Goal: Task Accomplishment & Management: Manage account settings

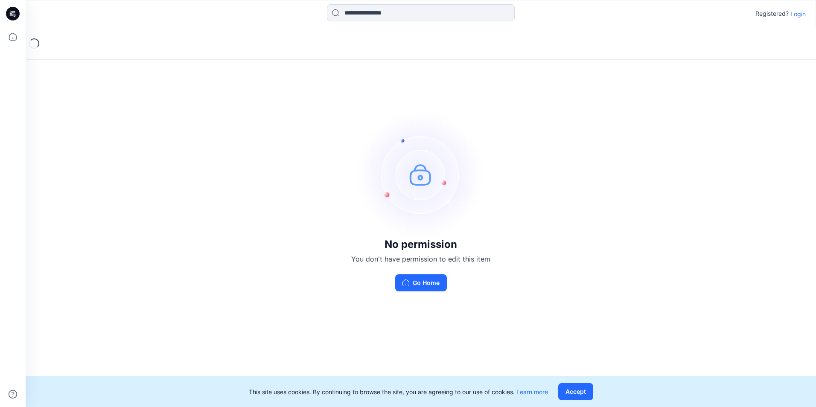
click at [804, 12] on p "Login" at bounding box center [798, 13] width 15 height 9
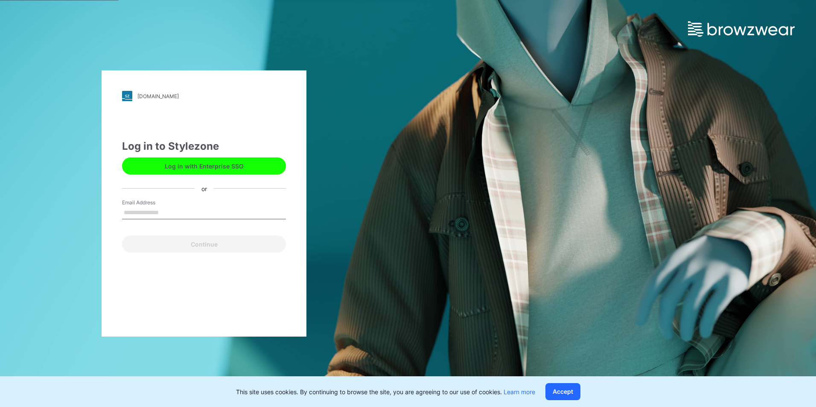
click at [167, 213] on input "Email Address" at bounding box center [204, 213] width 164 height 13
type input "**********"
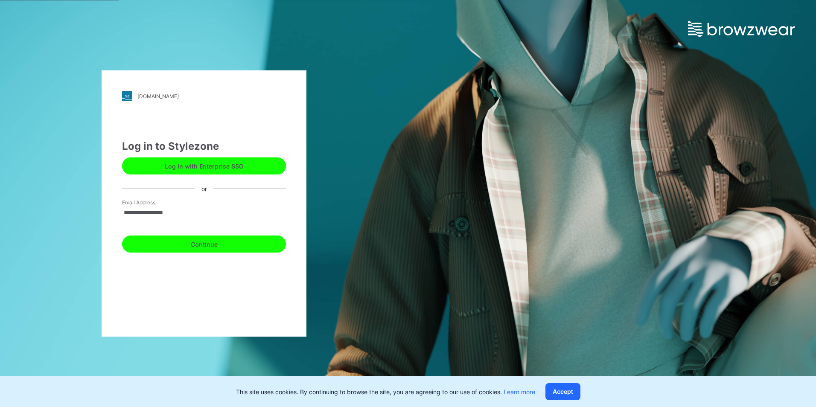
click at [211, 243] on button "Continue" at bounding box center [204, 244] width 164 height 17
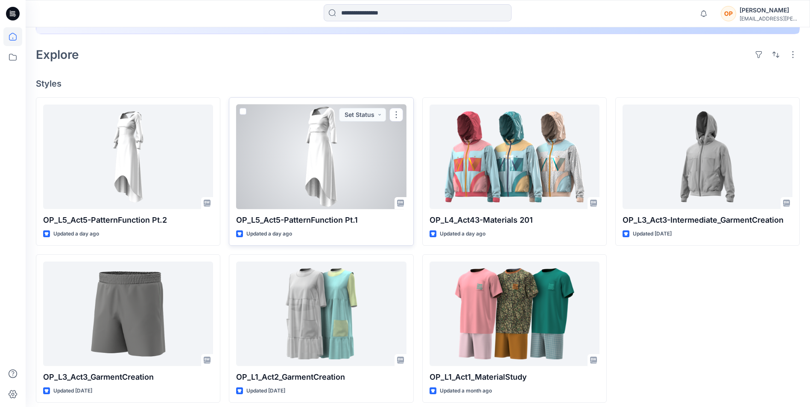
scroll to position [203, 0]
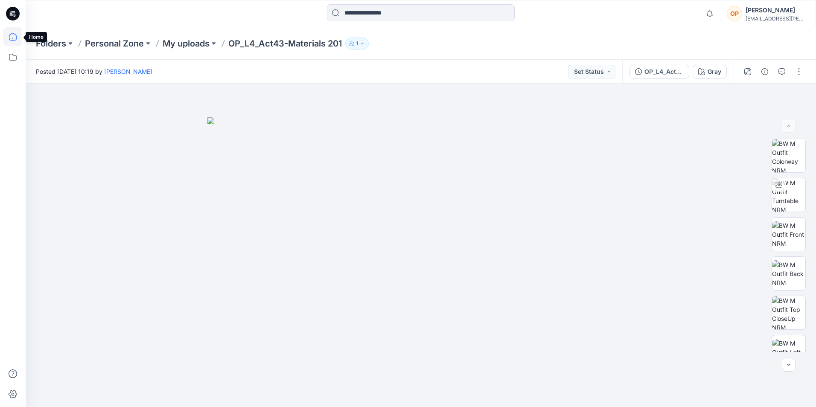
click at [13, 39] on icon at bounding box center [12, 36] width 19 height 19
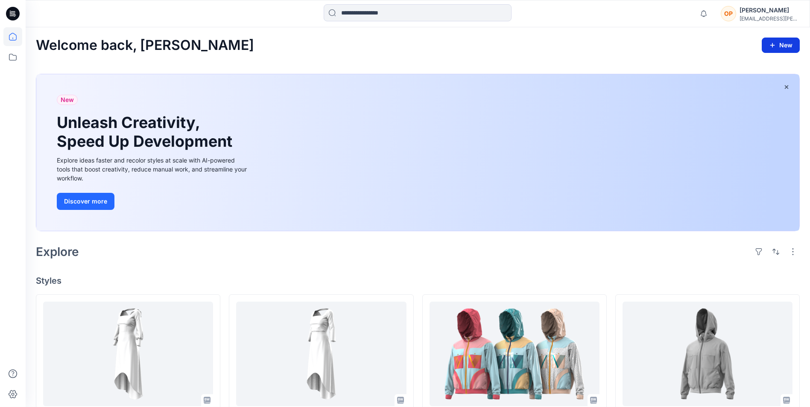
click at [774, 44] on icon "button" at bounding box center [772, 45] width 7 height 7
click at [753, 67] on p "New Style" at bounding box center [754, 66] width 29 height 10
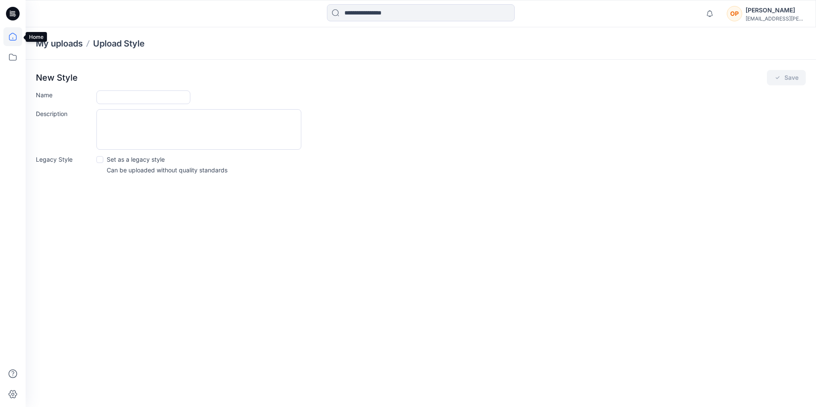
click at [10, 36] on icon at bounding box center [12, 36] width 19 height 19
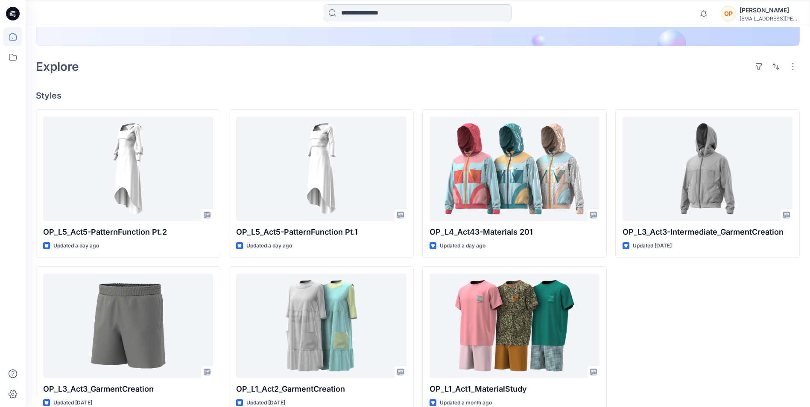
scroll to position [203, 0]
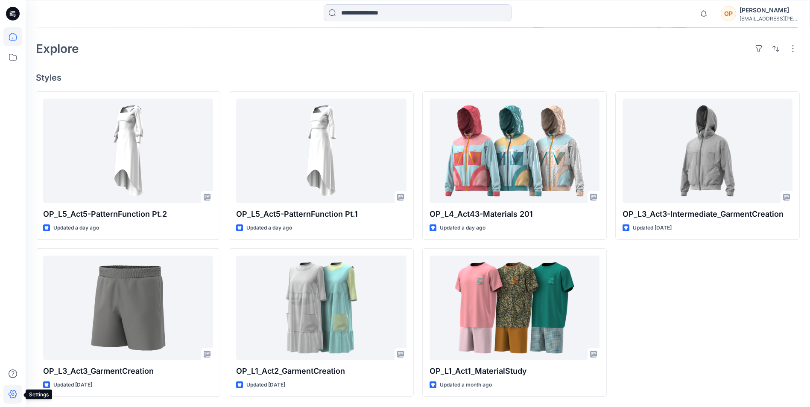
click at [13, 392] on icon at bounding box center [12, 394] width 19 height 19
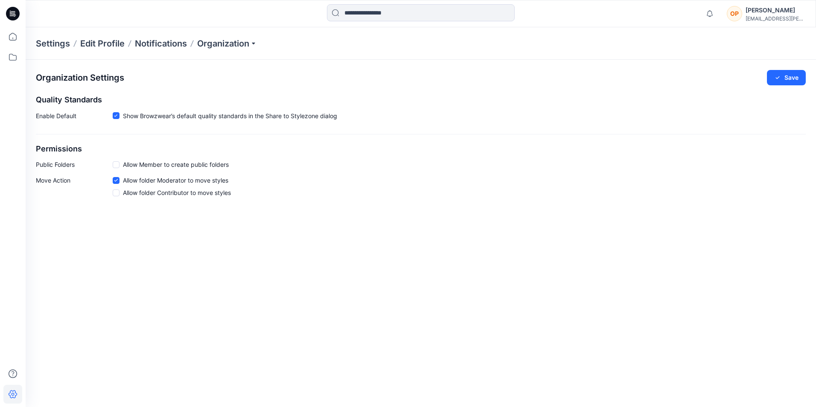
click at [114, 164] on span at bounding box center [116, 164] width 7 height 7
click at [113, 193] on span at bounding box center [116, 193] width 7 height 7
click at [11, 38] on icon at bounding box center [12, 36] width 19 height 19
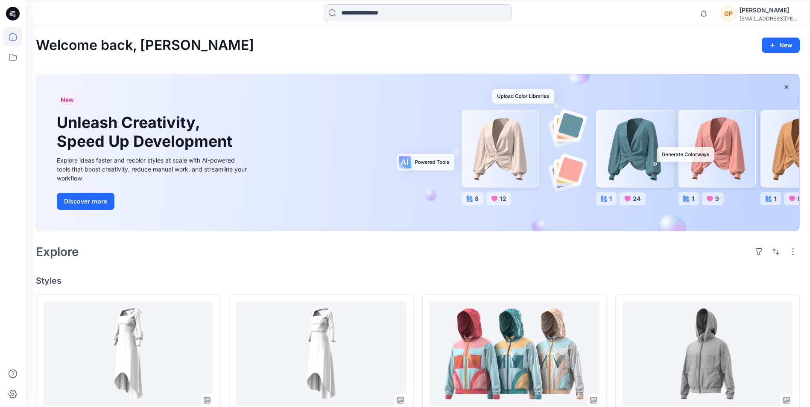
click at [774, 12] on div "Olena P" at bounding box center [770, 10] width 60 height 10
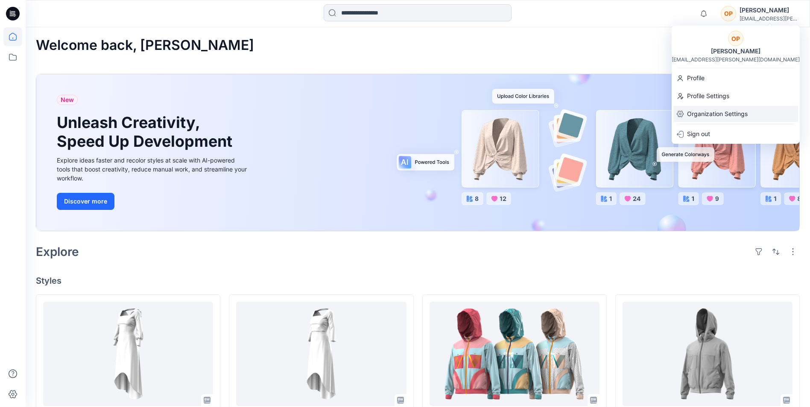
click at [723, 112] on p "Organization Settings" at bounding box center [717, 114] width 61 height 16
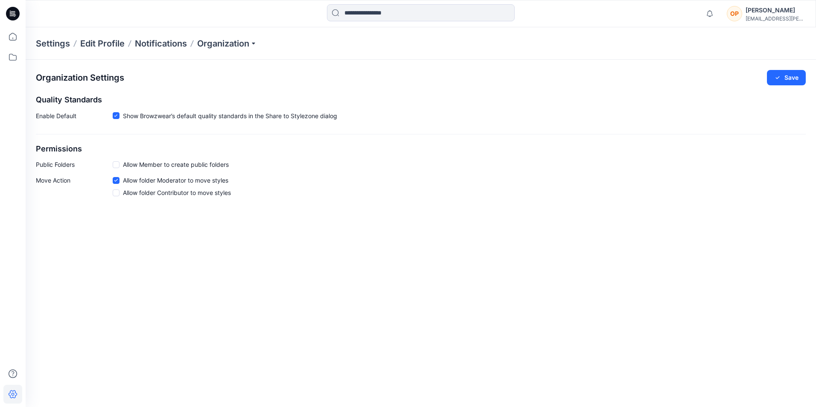
click at [118, 165] on span at bounding box center [116, 164] width 7 height 7
click at [119, 193] on span at bounding box center [116, 193] width 7 height 7
click at [787, 76] on button "Save" at bounding box center [786, 77] width 39 height 15
click at [779, 13] on div "Olena P" at bounding box center [776, 10] width 60 height 10
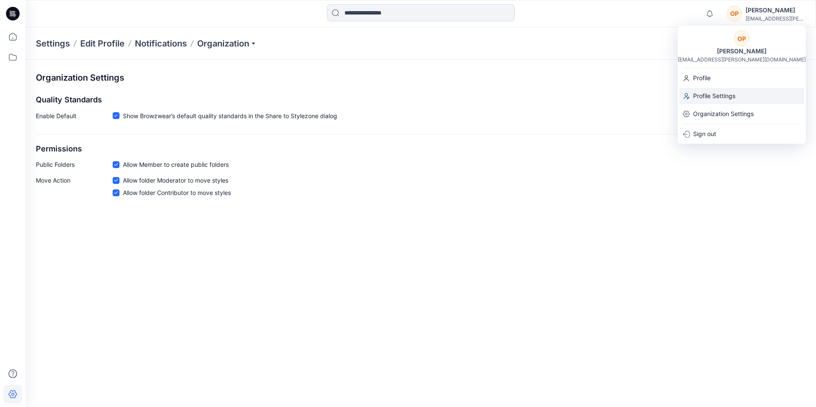
click at [724, 98] on p "Profile Settings" at bounding box center [714, 96] width 42 height 16
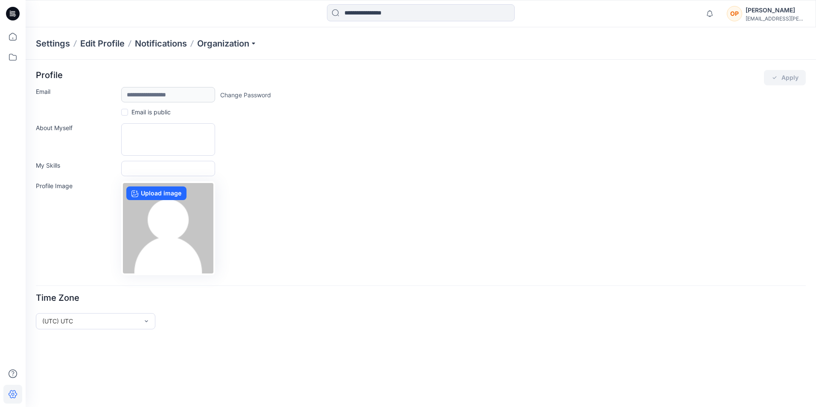
click at [14, 14] on icon at bounding box center [13, 14] width 3 height 0
